Goal: Task Accomplishment & Management: Manage account settings

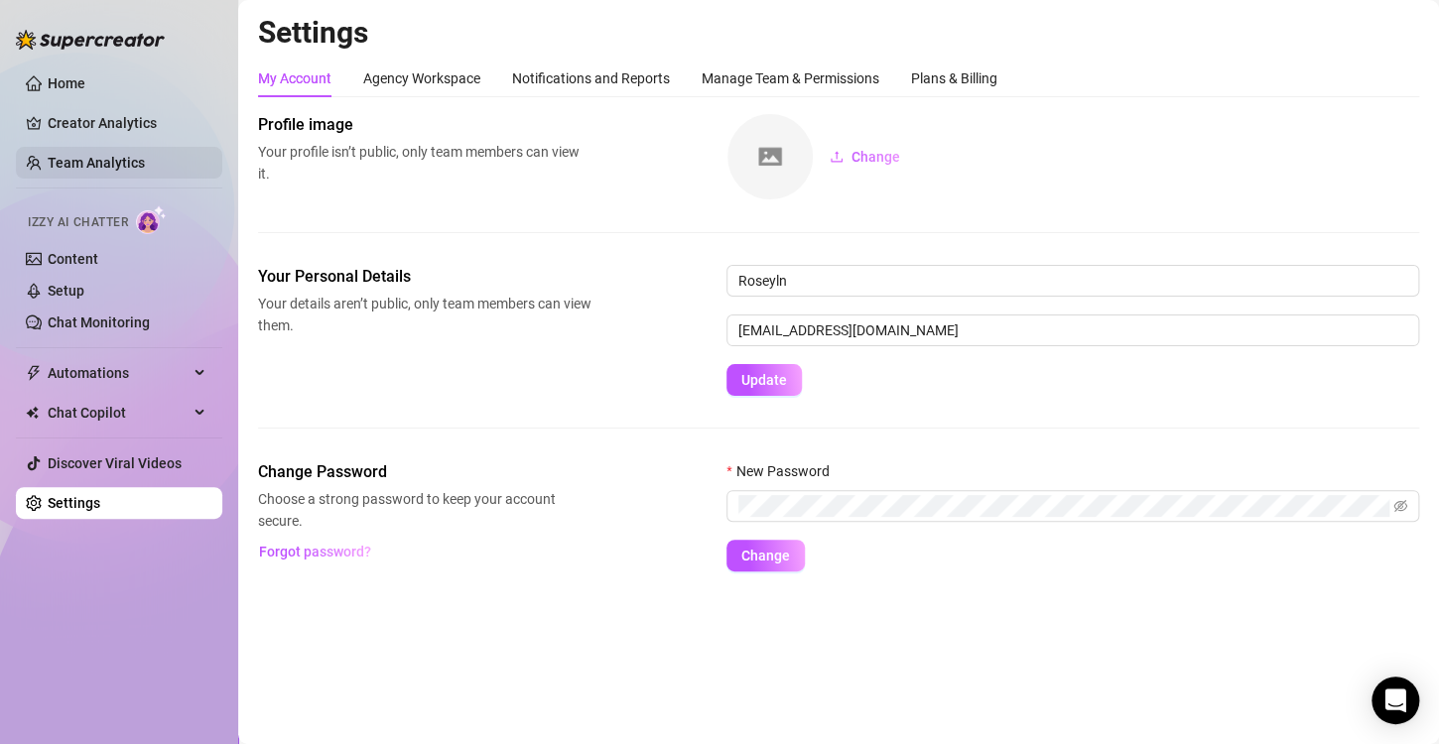
click at [126, 155] on link "Team Analytics" at bounding box center [96, 163] width 97 height 16
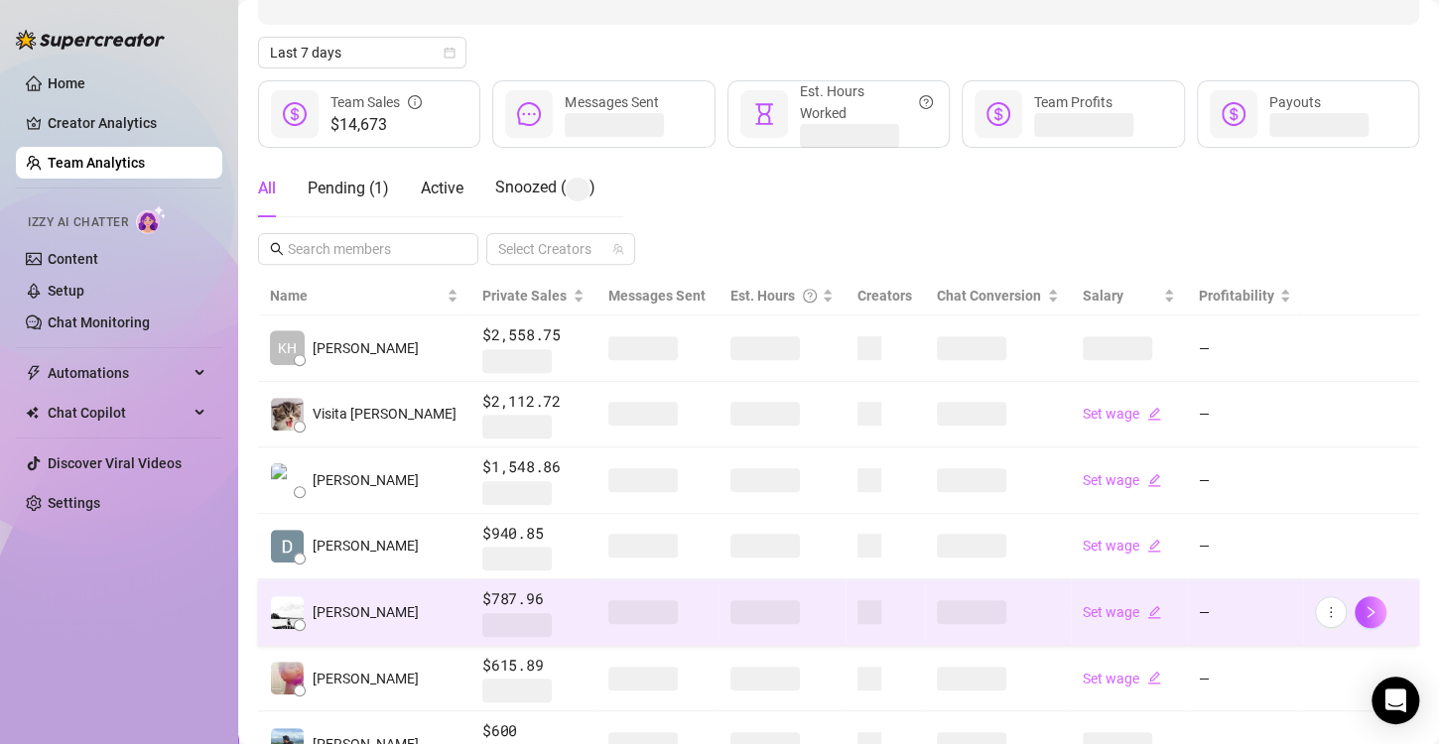
scroll to position [298, 0]
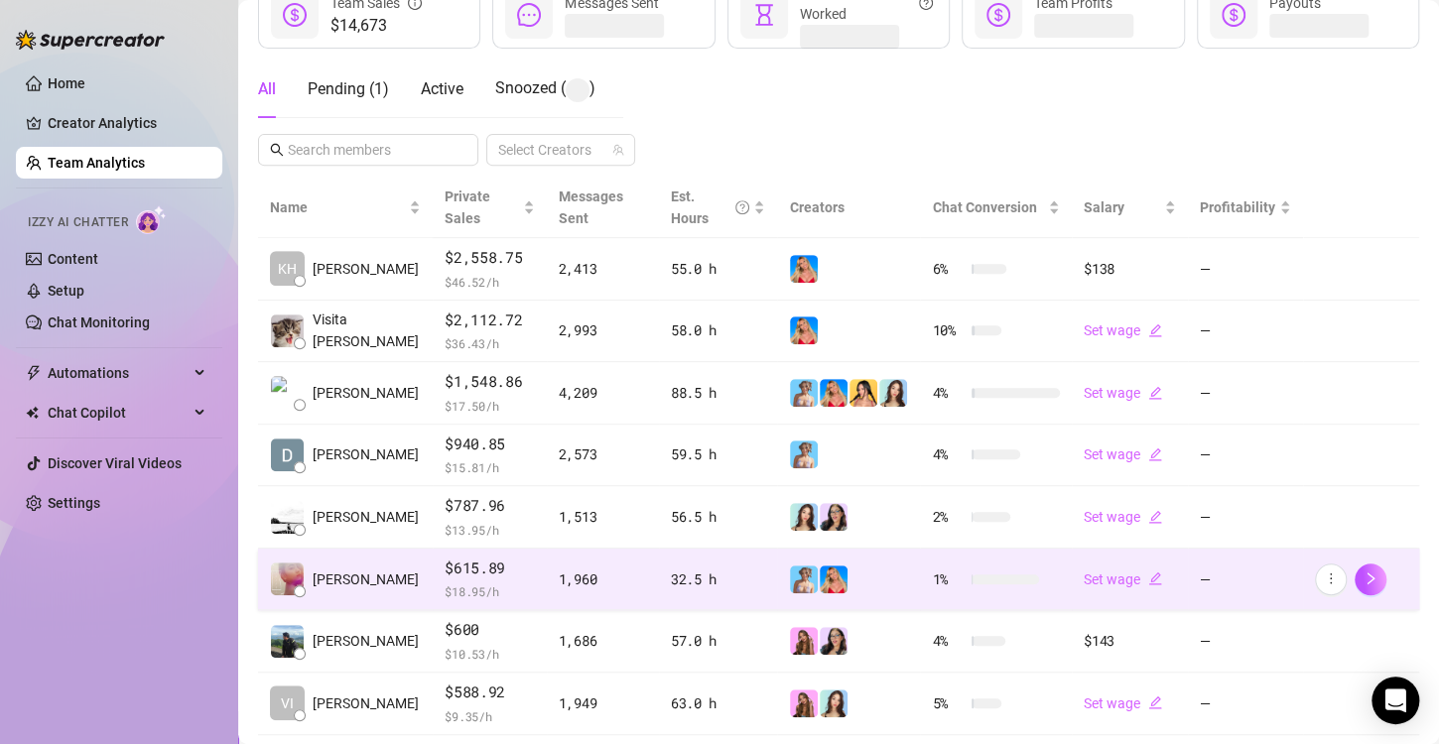
click at [924, 581] on td "1 %" at bounding box center [996, 580] width 152 height 63
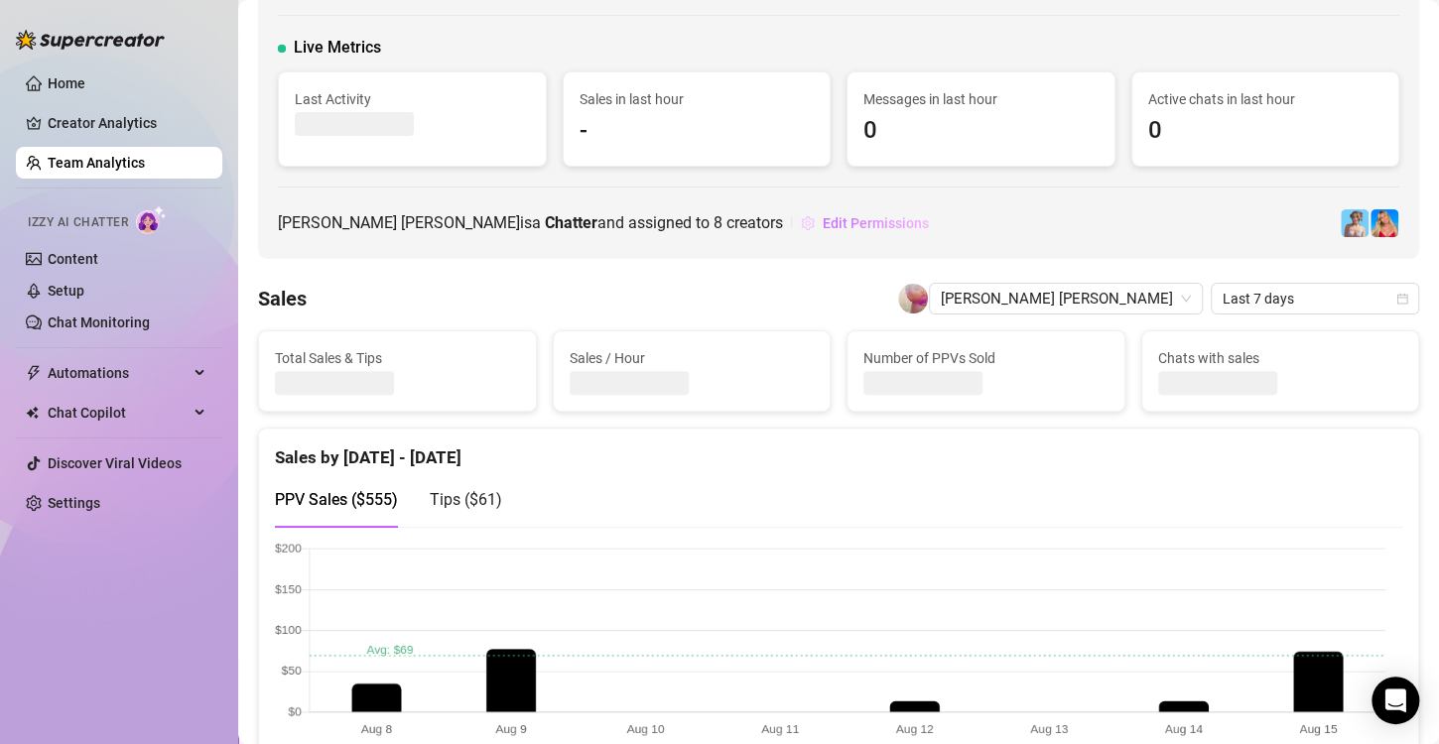
scroll to position [74, 0]
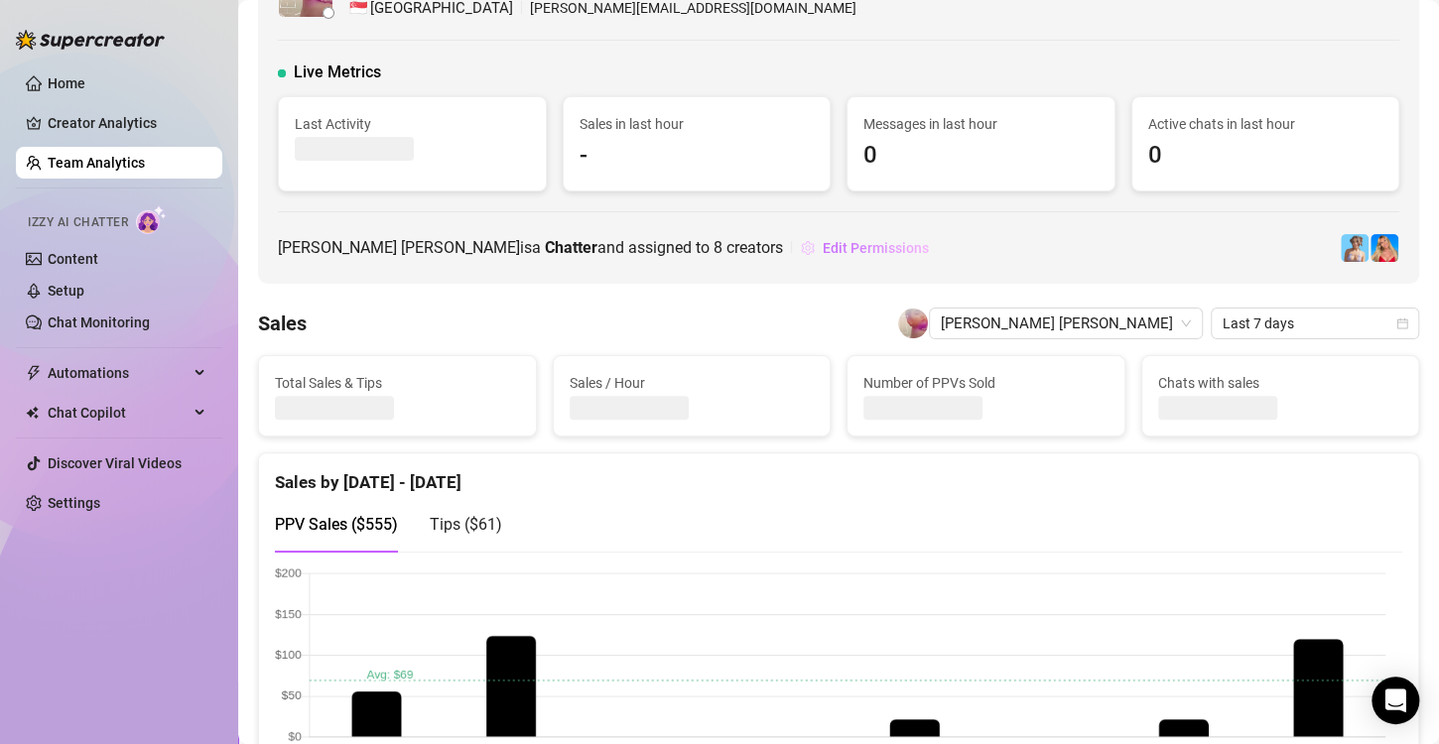
click at [800, 233] on button "Edit Permissions" at bounding box center [865, 248] width 130 height 32
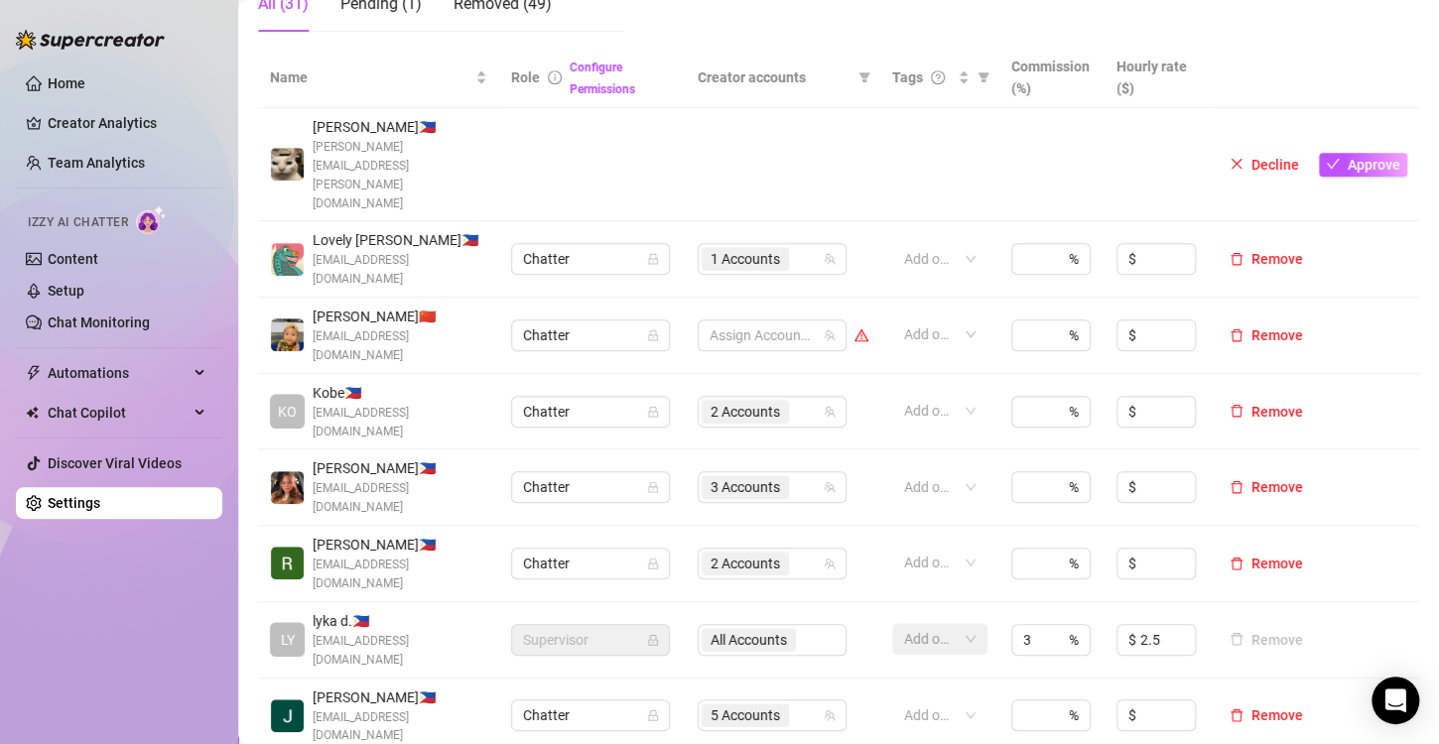
scroll to position [595, 0]
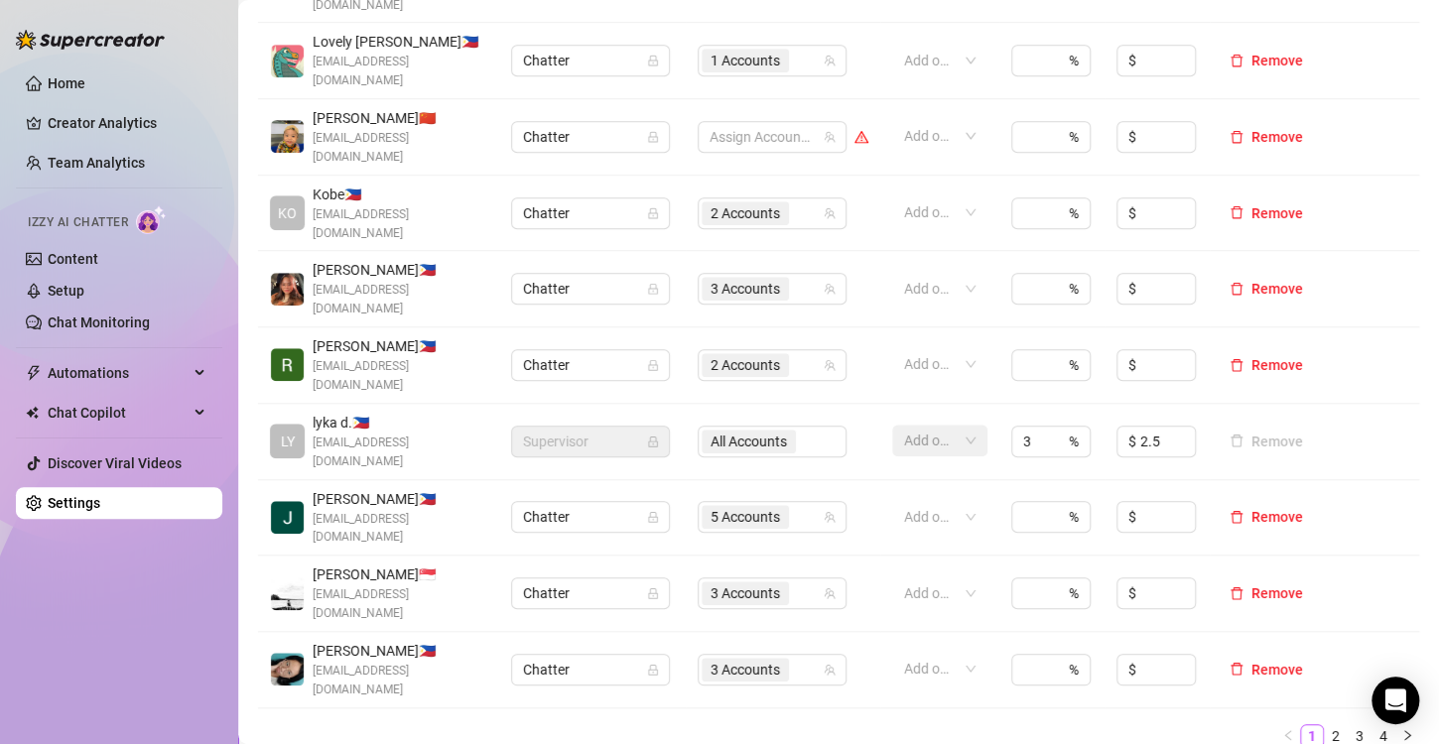
click at [1401, 729] on icon "right" at bounding box center [1407, 735] width 12 height 12
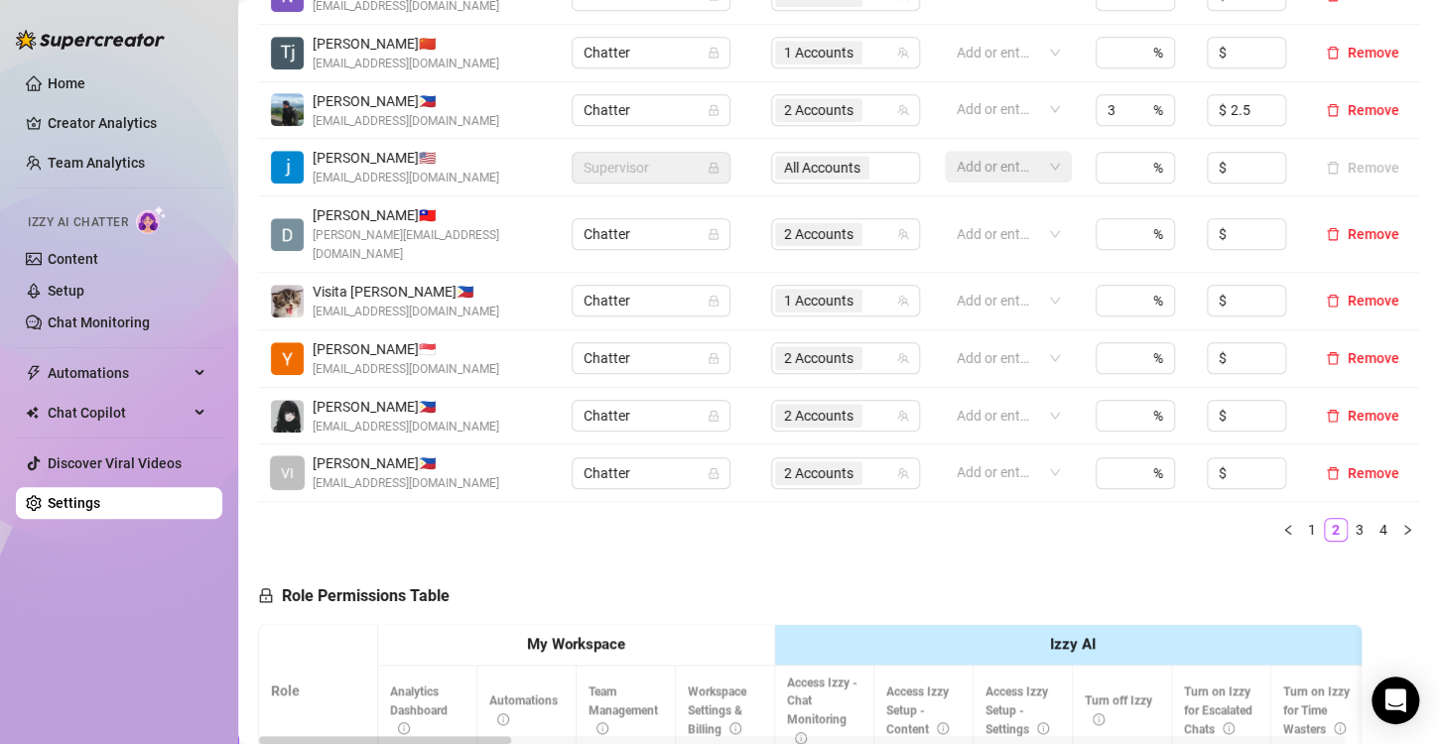
click at [1277, 518] on button "button" at bounding box center [1288, 530] width 24 height 24
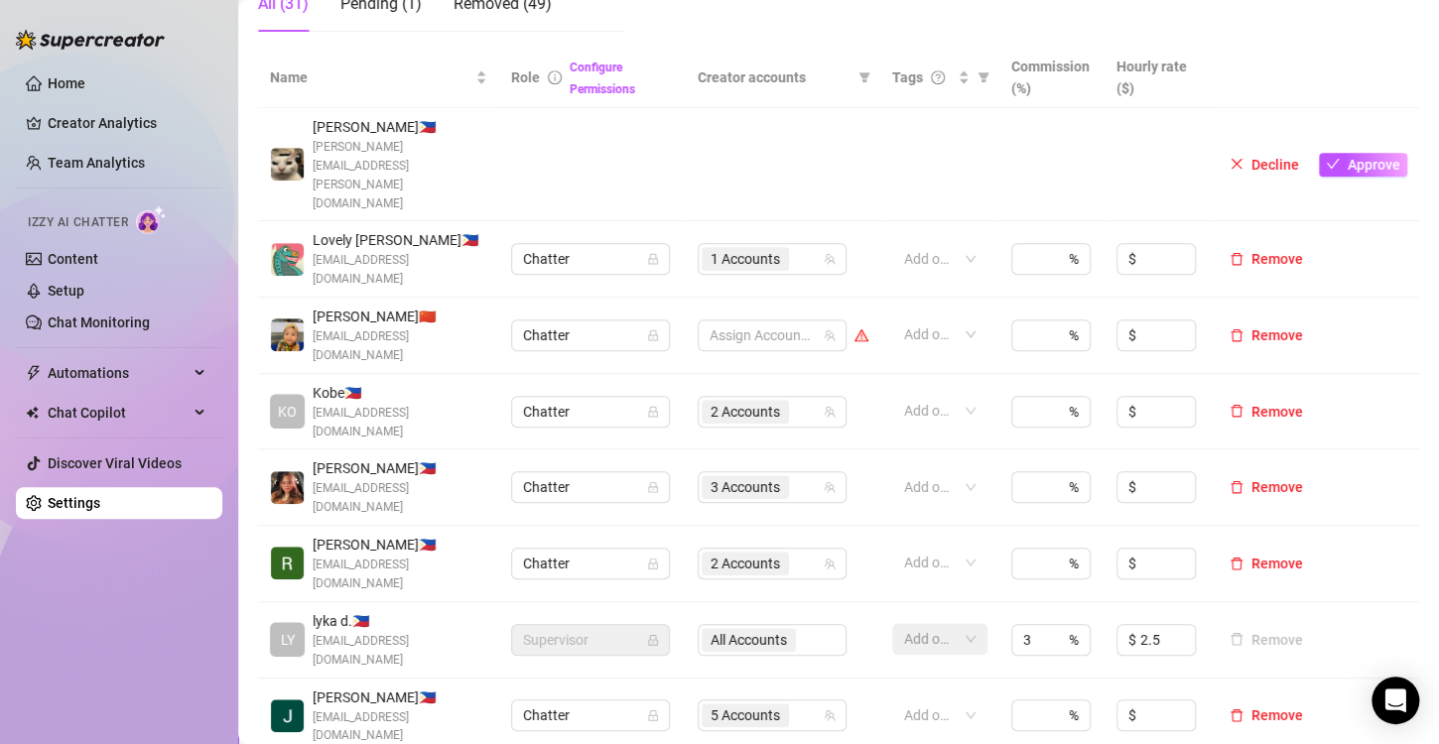
scroll to position [496, 0]
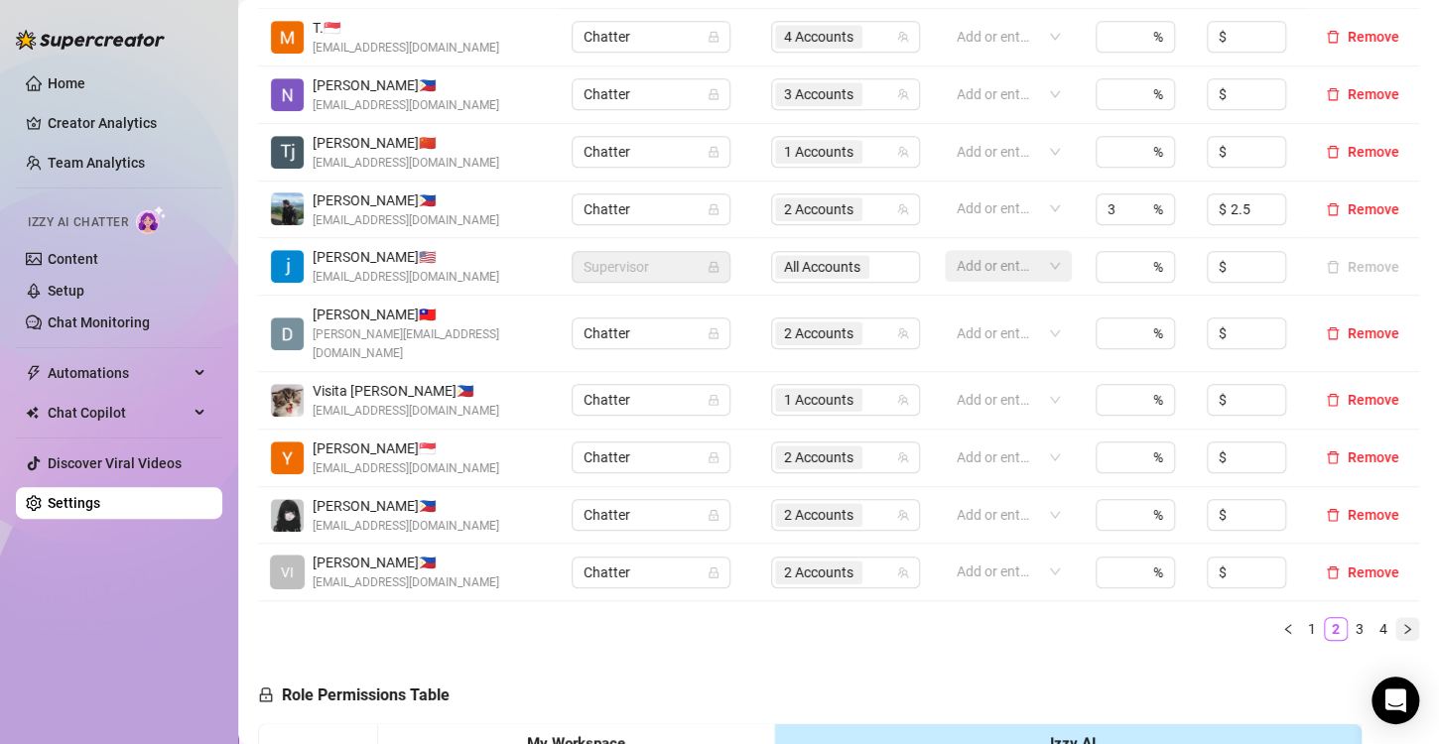
click at [1401, 623] on icon "right" at bounding box center [1407, 629] width 12 height 12
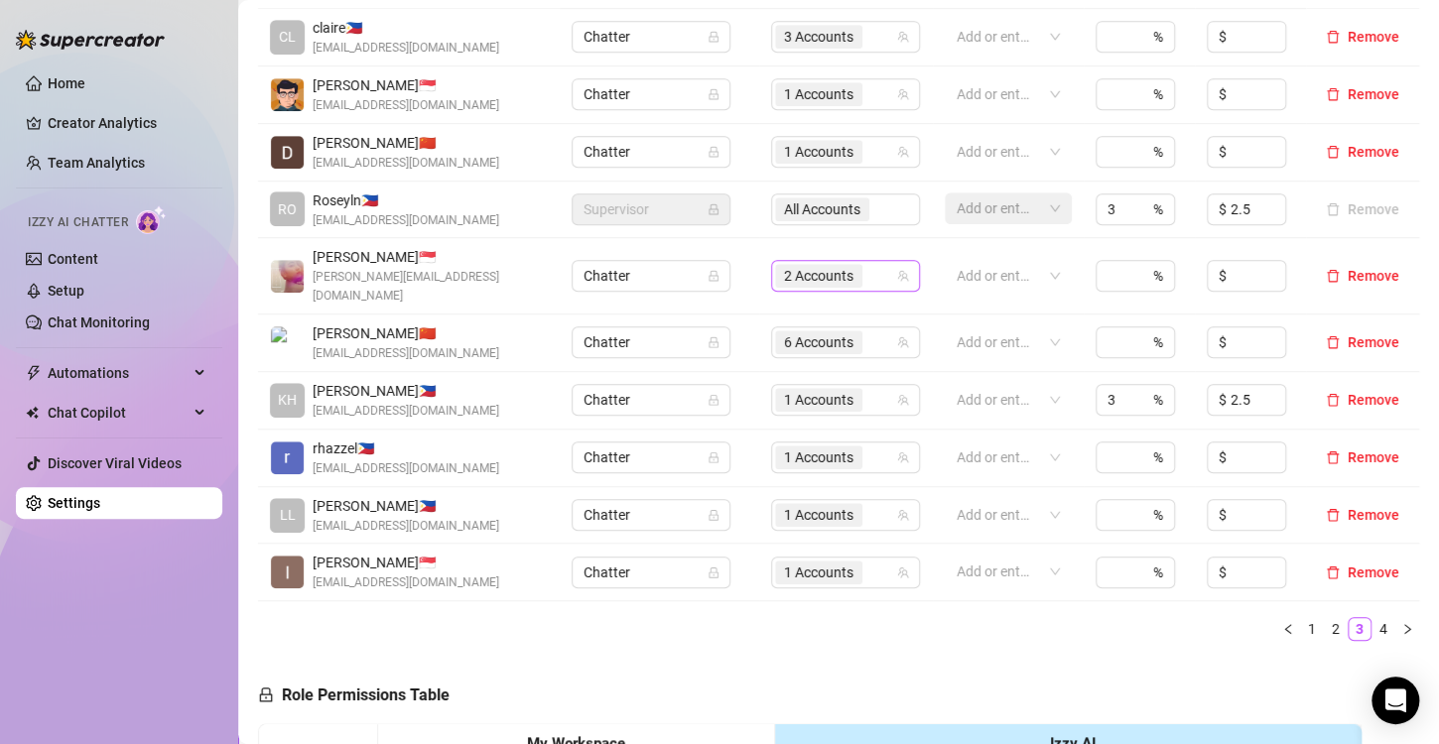
click at [784, 265] on span "2 Accounts" at bounding box center [818, 276] width 69 height 22
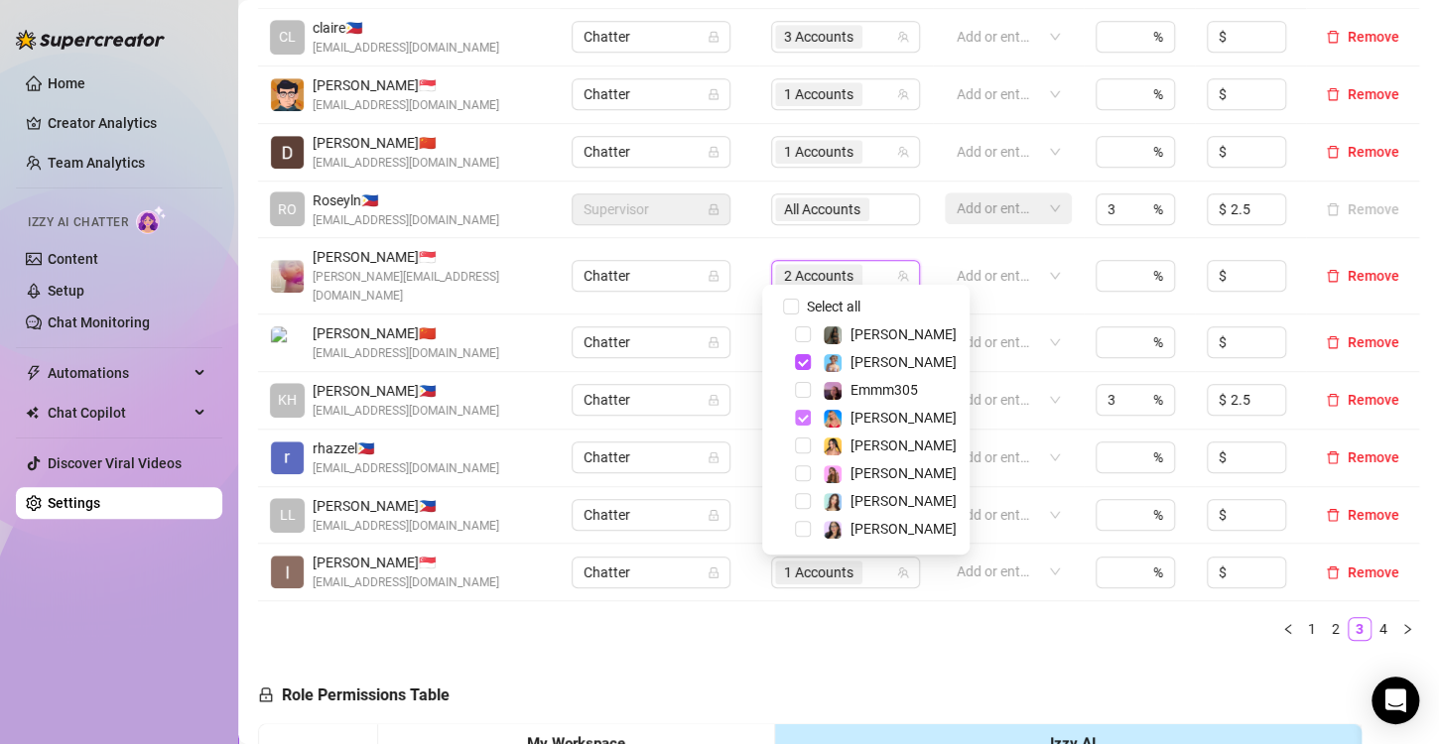
click at [805, 417] on span "Select tree node" at bounding box center [803, 418] width 16 height 16
click at [807, 413] on span "Select tree node" at bounding box center [803, 418] width 16 height 16
click at [860, 627] on div "Name Role Configure Permissions Creator accounts Tags Commission (%) Hourly rat…" at bounding box center [838, 302] width 1161 height 708
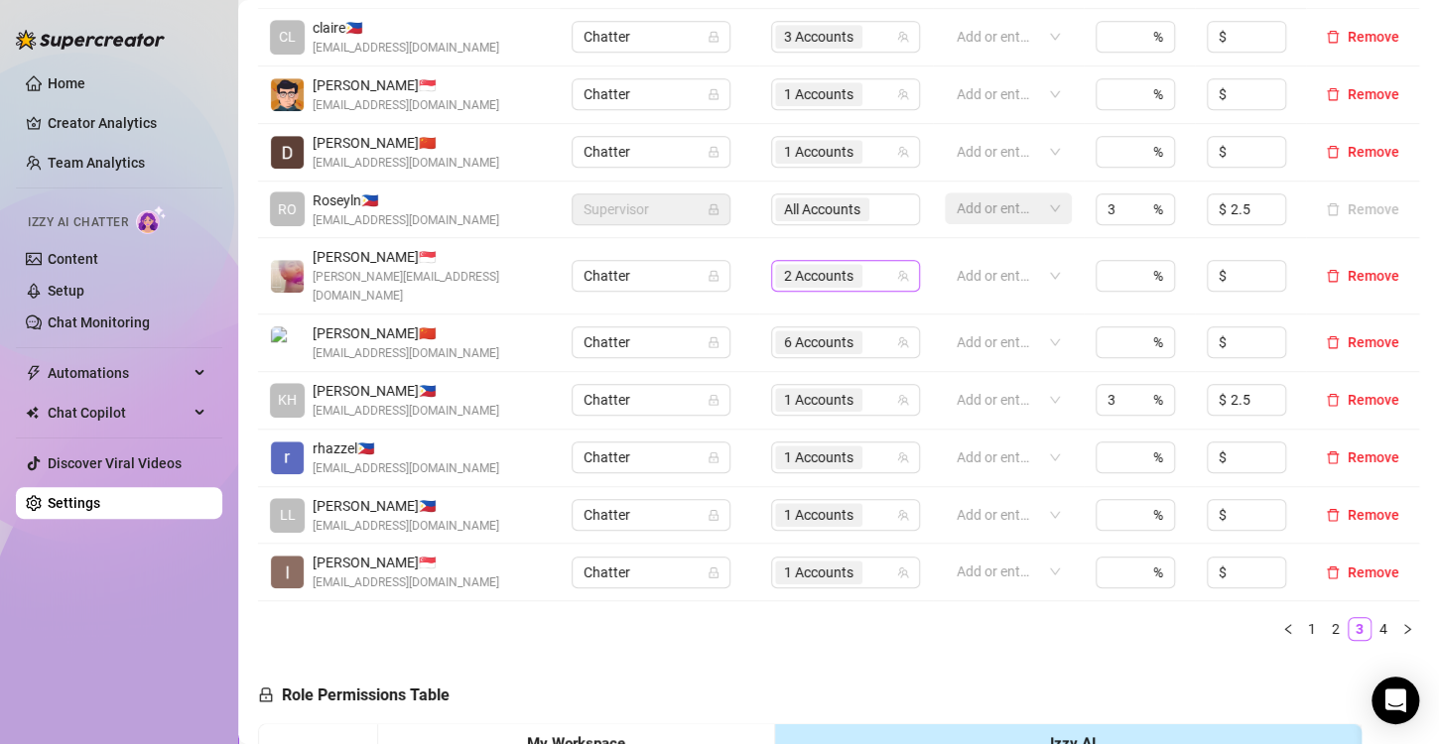
click at [802, 271] on span "2 Accounts" at bounding box center [818, 276] width 69 height 22
click at [817, 265] on span "2 Accounts" at bounding box center [818, 276] width 69 height 22
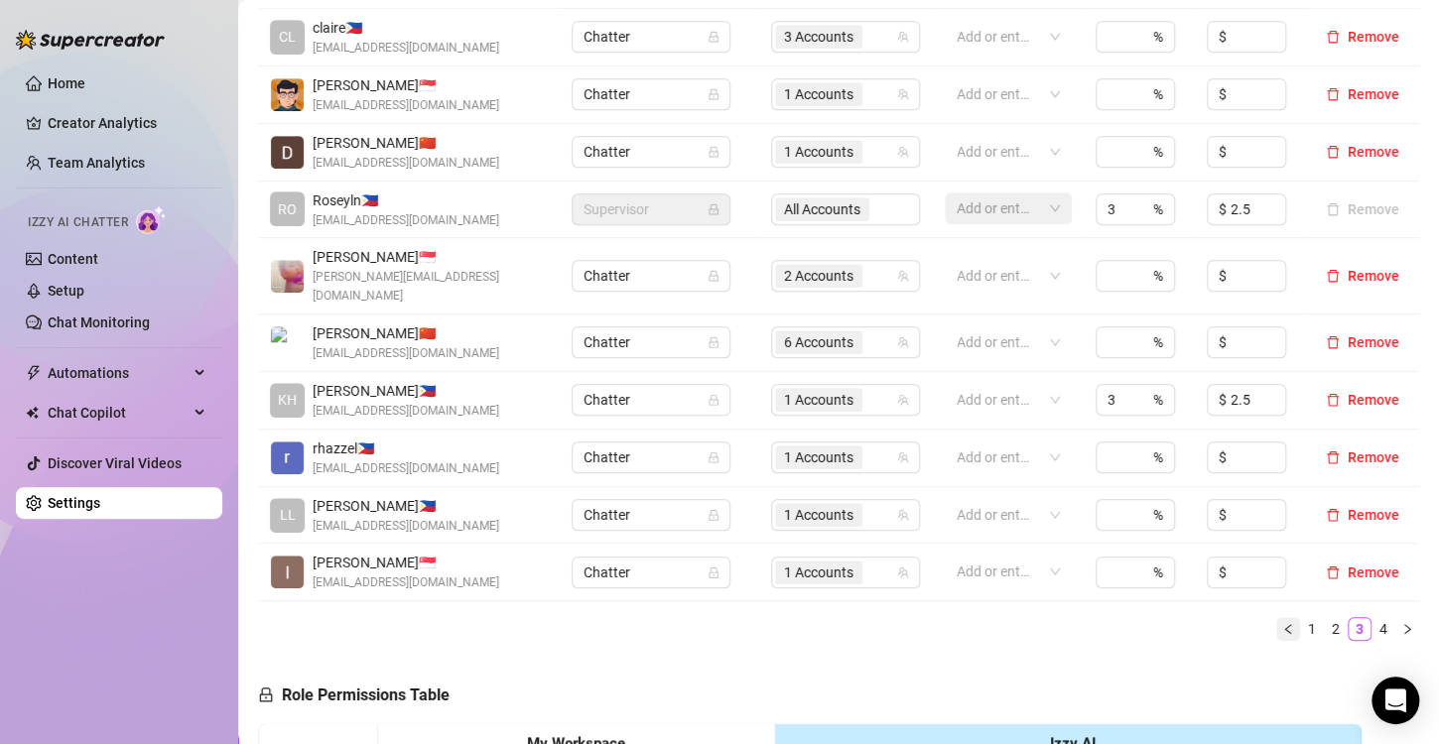
click at [1282, 623] on icon "left" at bounding box center [1288, 629] width 12 height 12
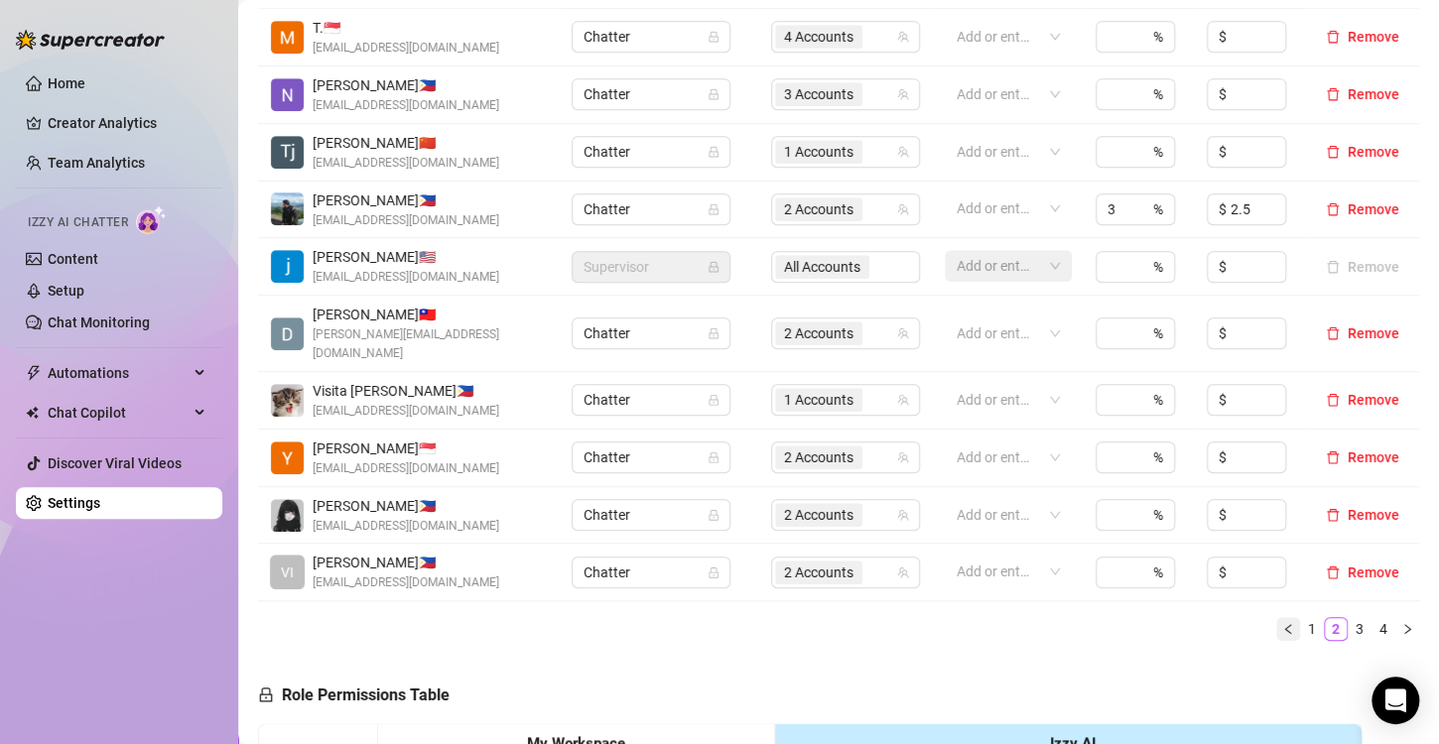
click at [1282, 623] on icon "left" at bounding box center [1288, 629] width 12 height 12
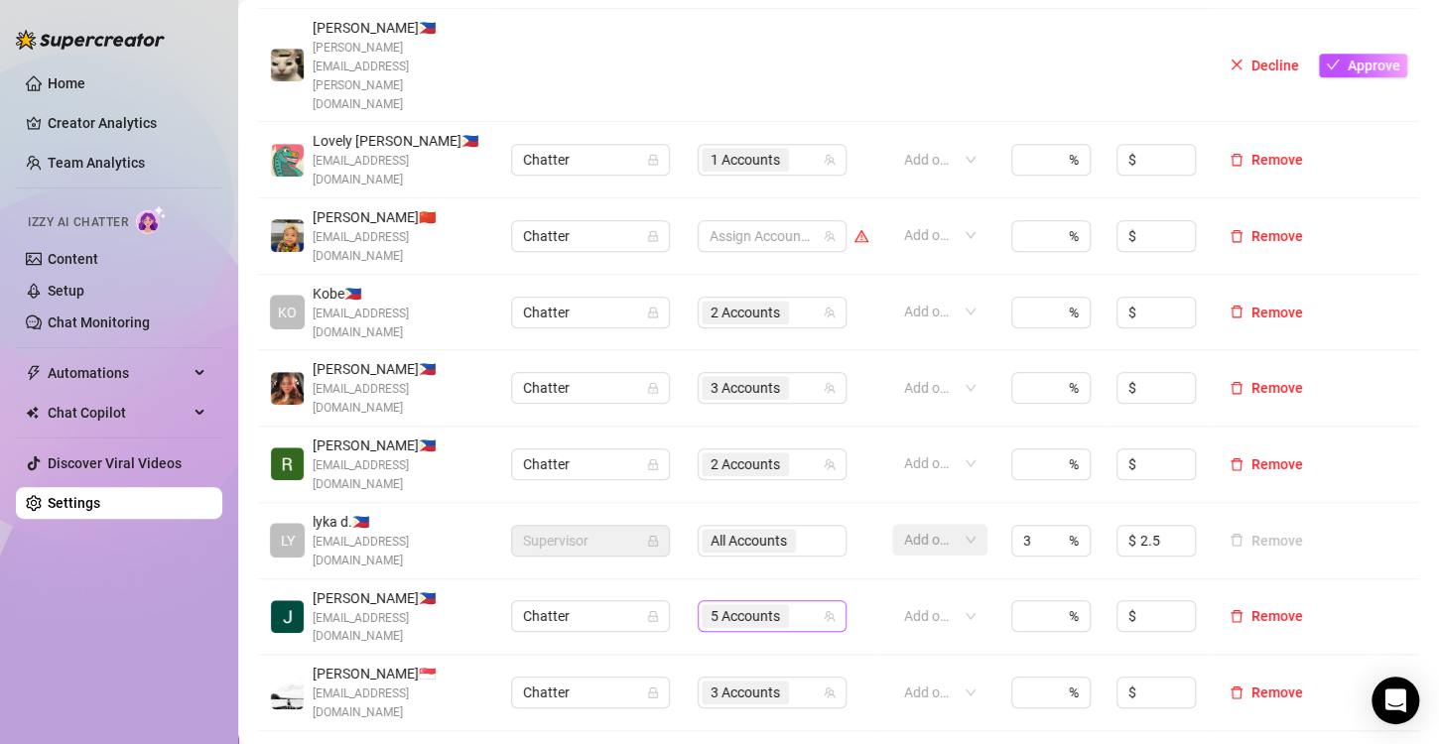
click at [737, 605] on span "5 Accounts" at bounding box center [744, 616] width 69 height 22
click at [741, 605] on span "5 Accounts" at bounding box center [744, 616] width 69 height 22
